Goal: Task Accomplishment & Management: Manage account settings

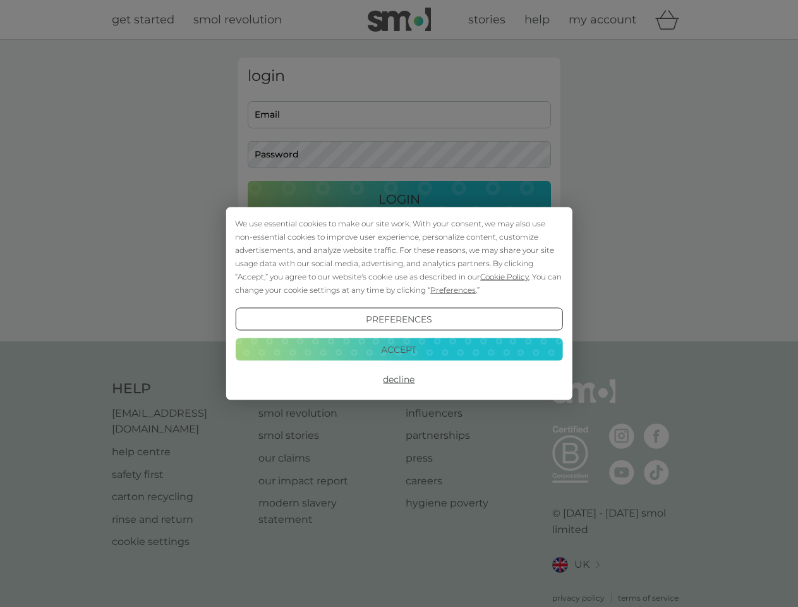
click at [505, 276] on span "Cookie Policy" at bounding box center [504, 276] width 49 height 9
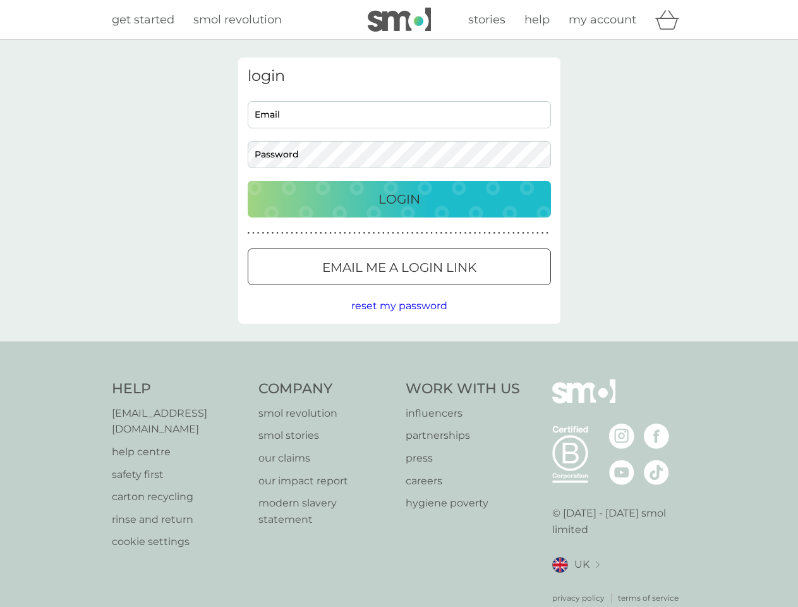
click at [452, 289] on div "login Email Password Login ● ● ● ● ● ● ● ● ● ● ● ● ● ● ● ● ● ● ● ● ● ● ● ● ● ● …" at bounding box center [399, 191] width 322 height 266
click at [399, 319] on div "login Email Password Login ● ● ● ● ● ● ● ● ● ● ● ● ● ● ● ● ● ● ● ● ● ● ● ● ● ● …" at bounding box center [399, 191] width 322 height 266
click at [399, 379] on div "Help [EMAIL_ADDRESS][DOMAIN_NAME] help centre safety first carton recycling rin…" at bounding box center [399, 491] width 575 height 224
click at [399, 349] on div "Help [EMAIL_ADDRESS][DOMAIN_NAME] help centre safety first carton recycling rin…" at bounding box center [399, 491] width 798 height 300
